Goal: Task Accomplishment & Management: Manage account settings

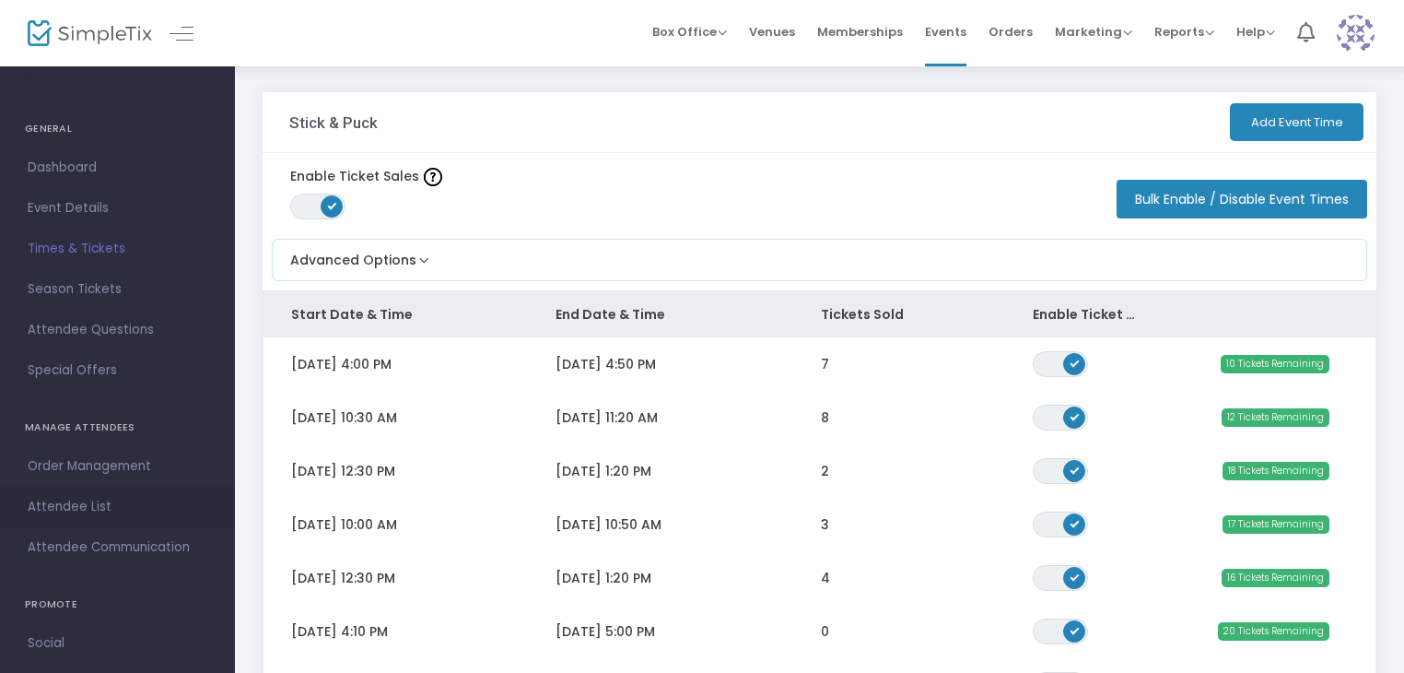
click at [95, 502] on span "Attendee List" at bounding box center [118, 507] width 180 height 24
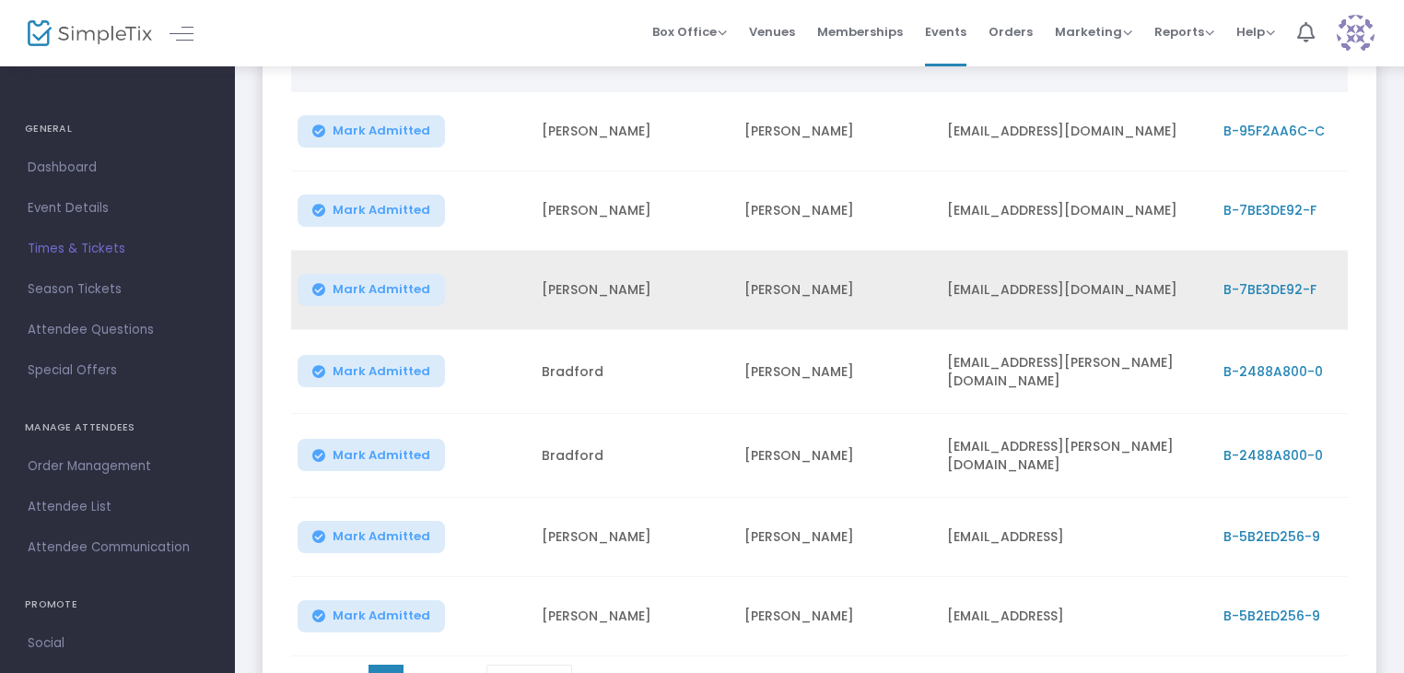
scroll to position [369, 0]
